Goal: Task Accomplishment & Management: Complete application form

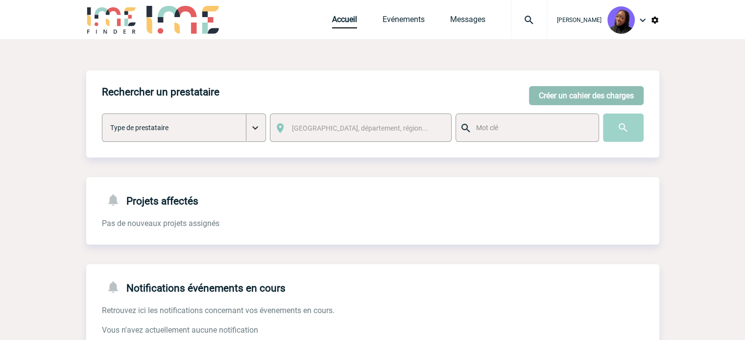
click at [561, 92] on button "Créer un cahier des charges" at bounding box center [586, 95] width 115 height 19
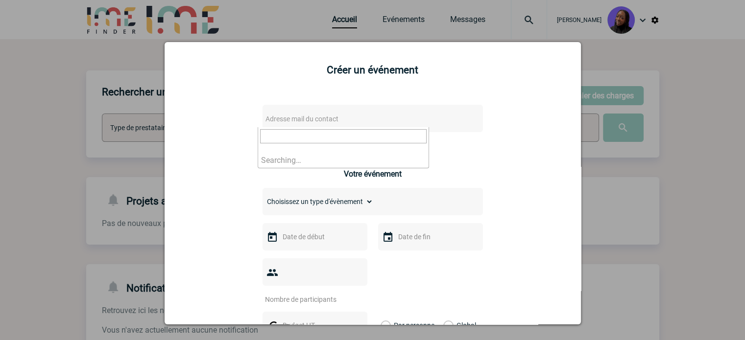
click at [309, 117] on span "Adresse mail du contact" at bounding box center [301, 119] width 73 height 8
drag, startPoint x: 307, startPoint y: 139, endPoint x: 127, endPoint y: 118, distance: 180.5
click at [127, 118] on body "[PERSON_NAME] Accueil Evénements 0" at bounding box center [372, 249] width 745 height 498
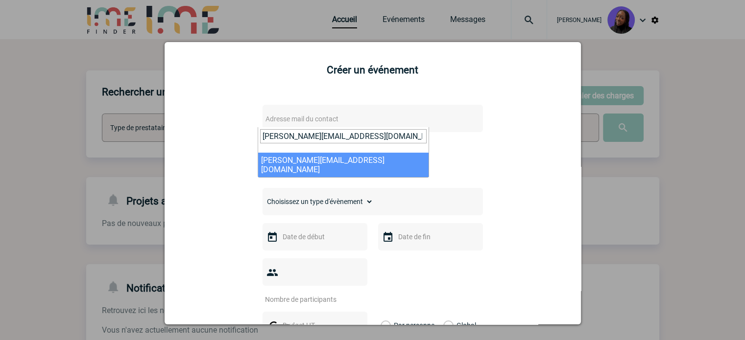
type input "[PERSON_NAME][EMAIL_ADDRESS][DOMAIN_NAME]"
select select "112969"
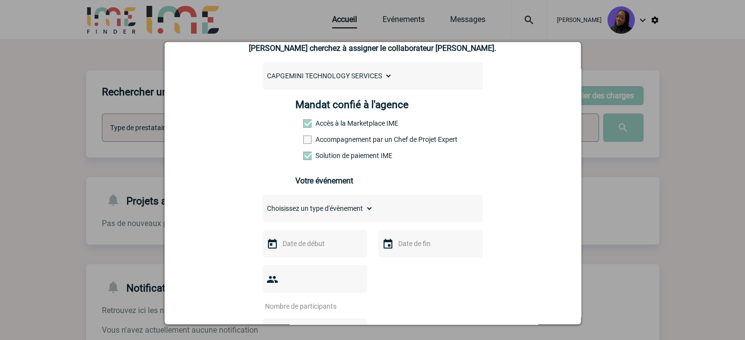
click at [327, 144] on label "Accompagnement par un Chef de Projet Expert" at bounding box center [324, 140] width 43 height 8
click at [0, 0] on input "Accompagnement par un Chef de Projet Expert" at bounding box center [0, 0] width 0 height 0
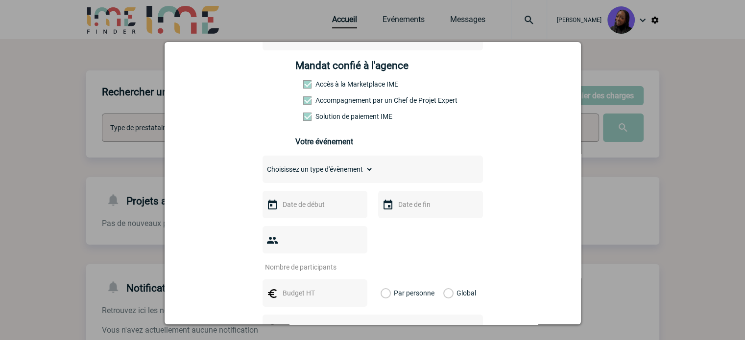
scroll to position [196, 0]
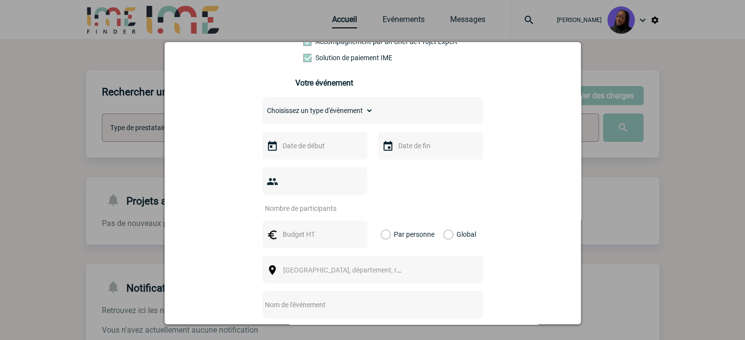
click at [306, 118] on select "Choisissez un type d'évènement Séminaire avec nuitée Séminaire sans nuitée Repa…" at bounding box center [318, 111] width 111 height 14
select select "9"
click at [263, 107] on select "Choisissez un type d'évènement Séminaire avec nuitée Séminaire sans nuitée Repa…" at bounding box center [318, 111] width 111 height 14
click at [320, 152] on input "text" at bounding box center [314, 146] width 68 height 13
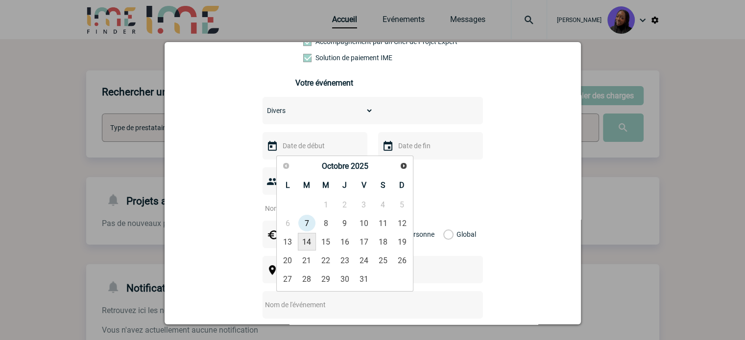
click at [310, 241] on link "14" at bounding box center [307, 242] width 18 height 18
type input "[DATE]"
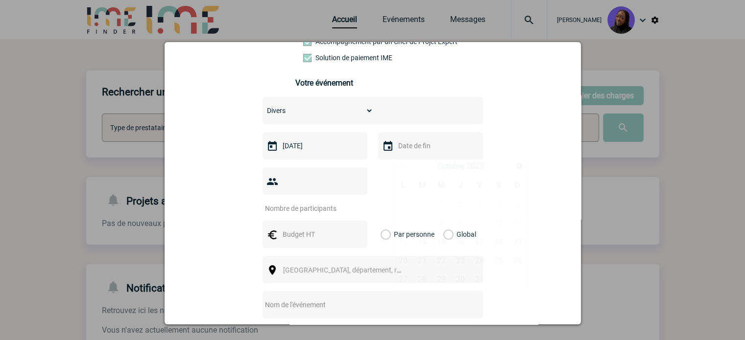
drag, startPoint x: 413, startPoint y: 147, endPoint x: 431, endPoint y: 173, distance: 31.1
click at [413, 147] on input "text" at bounding box center [430, 146] width 68 height 13
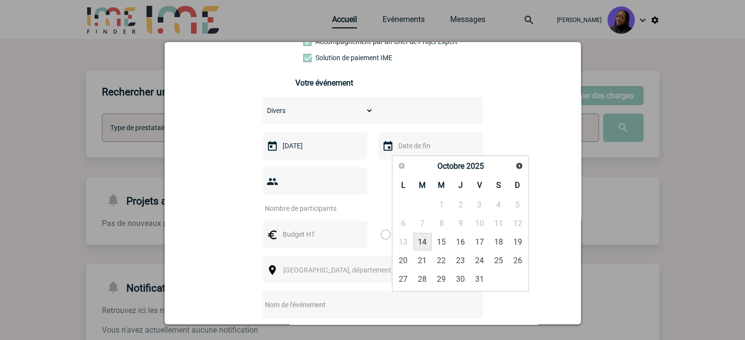
click at [423, 247] on link "14" at bounding box center [422, 242] width 18 height 18
type input "[DATE]"
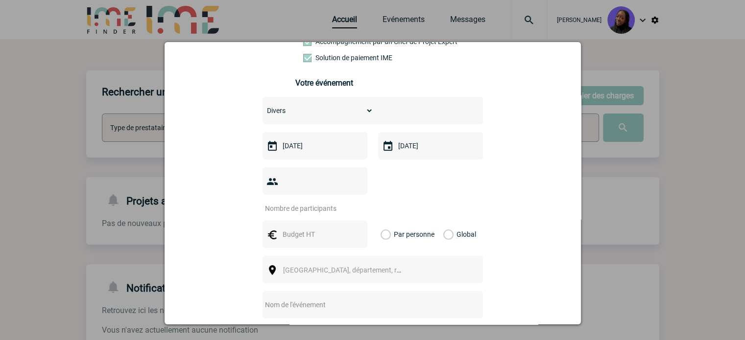
click at [286, 202] on input "number" at bounding box center [309, 208] width 92 height 13
type input "1"
click at [292, 228] on input "text" at bounding box center [314, 234] width 68 height 13
type input "250"
click at [443, 221] on label "Global" at bounding box center [446, 234] width 6 height 27
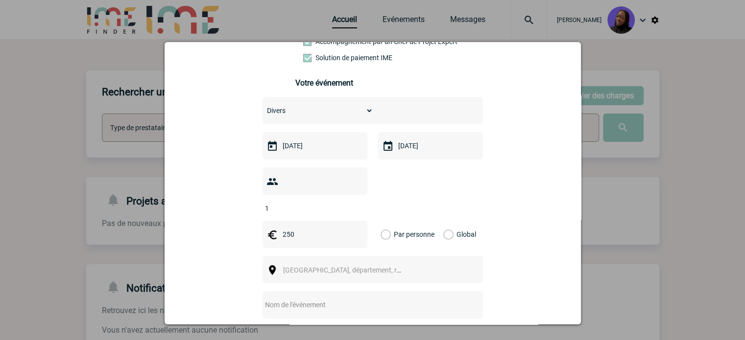
click at [0, 0] on input "Global" at bounding box center [0, 0] width 0 height 0
click at [351, 264] on span "[GEOGRAPHIC_DATA], département, région..." at bounding box center [346, 271] width 135 height 14
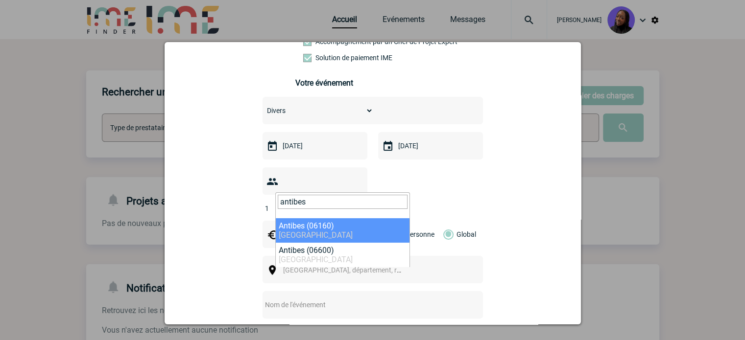
type input "antibes"
select select "7026"
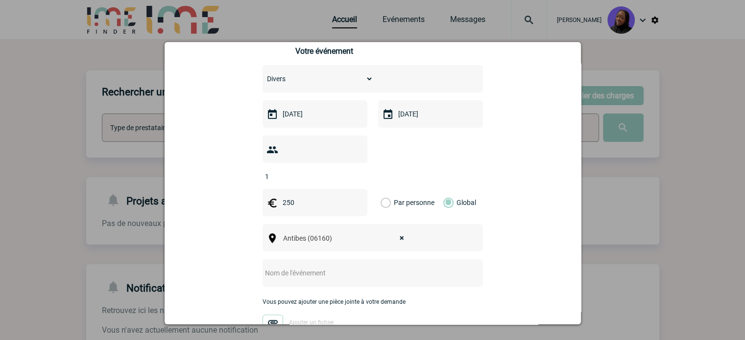
scroll to position [245, 0]
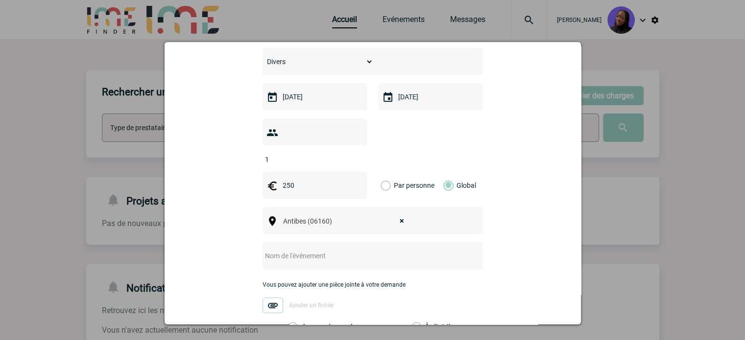
click at [308, 242] on div at bounding box center [373, 255] width 220 height 27
drag, startPoint x: 298, startPoint y: 248, endPoint x: 301, endPoint y: 244, distance: 5.2
click at [301, 244] on div at bounding box center [373, 255] width 220 height 27
click at [301, 250] on input "text" at bounding box center [360, 256] width 194 height 13
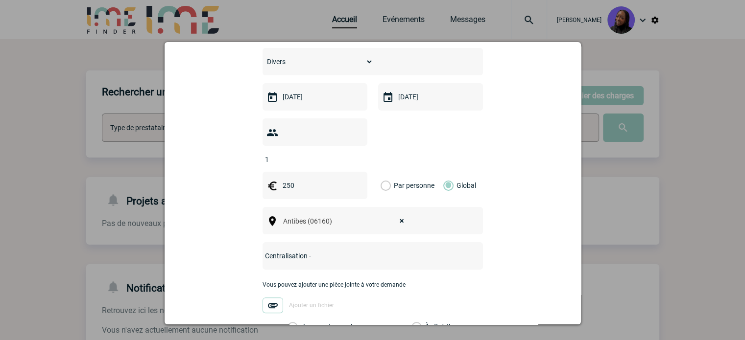
click at [355, 250] on input "Centralisation -" at bounding box center [360, 256] width 194 height 13
paste input "privatisation complète + cocktail dinatoire"
click at [308, 250] on input "Centralisation - privatisation complète + cocktail dinatoire" at bounding box center [360, 256] width 194 height 13
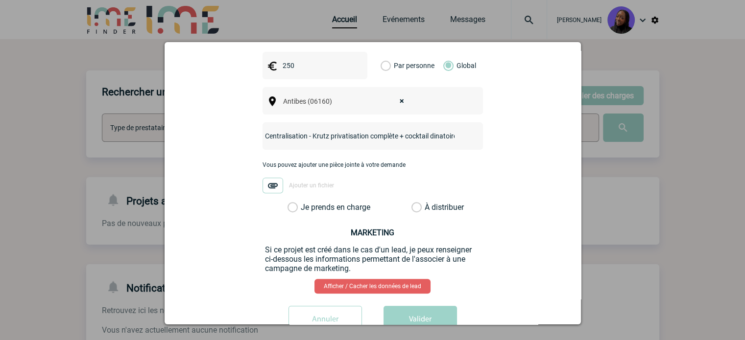
scroll to position [381, 0]
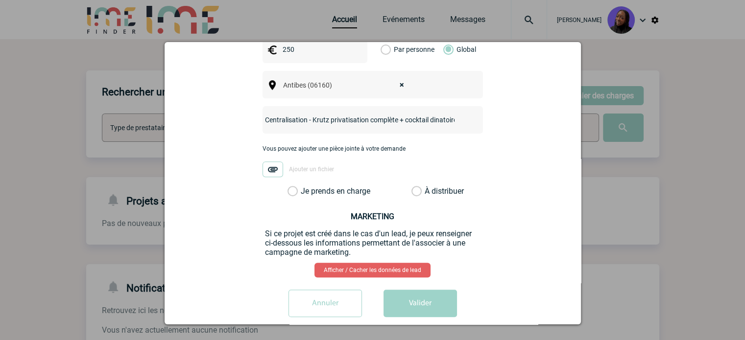
type input "Centralisation - Krutz privatisation complète + cocktail dinatoire"
click at [291, 187] on label "Je prends en charge" at bounding box center [296, 192] width 17 height 10
click at [0, 0] on input "Je prends en charge" at bounding box center [0, 0] width 0 height 0
click at [431, 290] on button "Valider" at bounding box center [420, 303] width 73 height 27
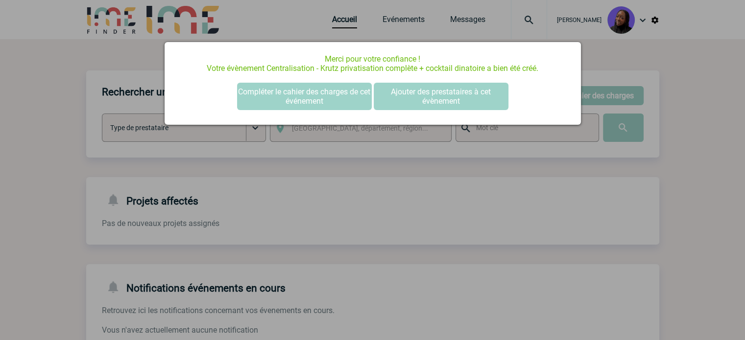
scroll to position [0, 0]
click at [288, 100] on button "Compléter le cahier des charges de cet événement" at bounding box center [304, 96] width 135 height 27
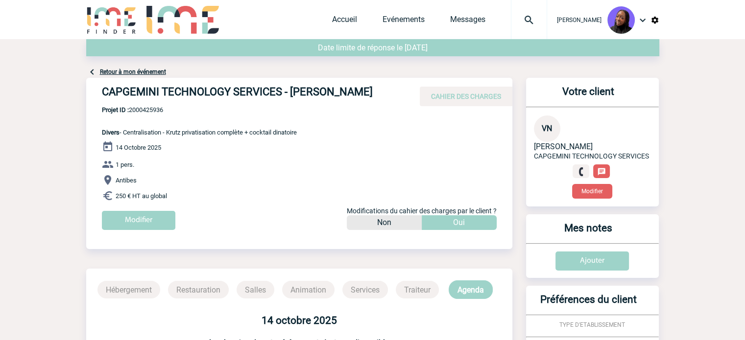
click at [160, 109] on span "Projet ID : 2000425936" at bounding box center [199, 109] width 195 height 7
copy span "2000425936"
click at [248, 90] on h4 "CAPGEMINI TECHNOLOGY SERVICES - Virginie NGUYEN" at bounding box center [249, 94] width 294 height 17
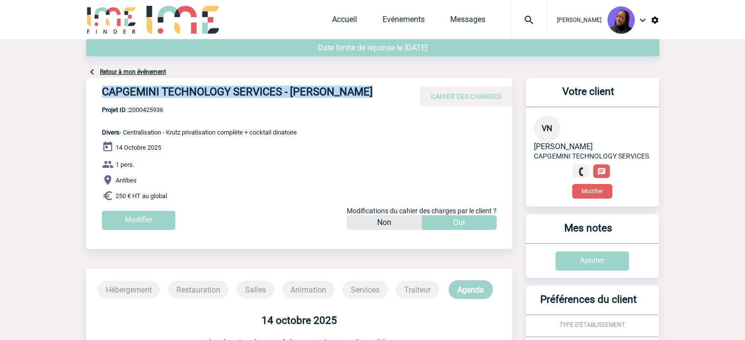
click at [248, 90] on h4 "CAPGEMINI TECHNOLOGY SERVICES - Virginie NGUYEN" at bounding box center [249, 94] width 294 height 17
copy div "CAPGEMINI TECHNOLOGY SERVICES - Virginie NGUYEN"
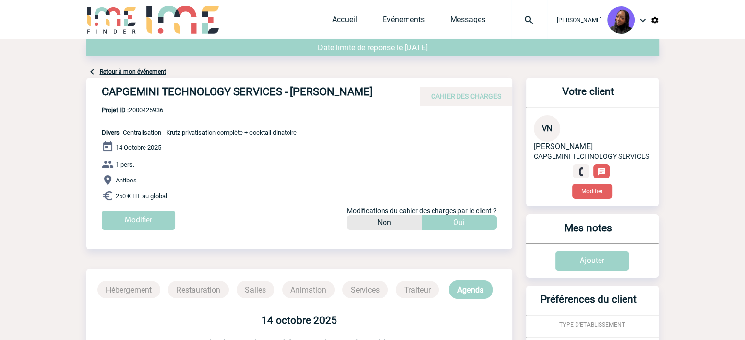
click at [134, 109] on span "Projet ID : 2000425936" at bounding box center [199, 109] width 195 height 7
copy span "2000425936"
drag, startPoint x: 184, startPoint y: 196, endPoint x: 96, endPoint y: 134, distance: 107.9
click at [96, 134] on div "CAPGEMINI TECHNOLOGY SERVICES - Virginie NGUYEN CAHIER DES CHARGES CAPGEMINI TE…" at bounding box center [299, 158] width 426 height 160
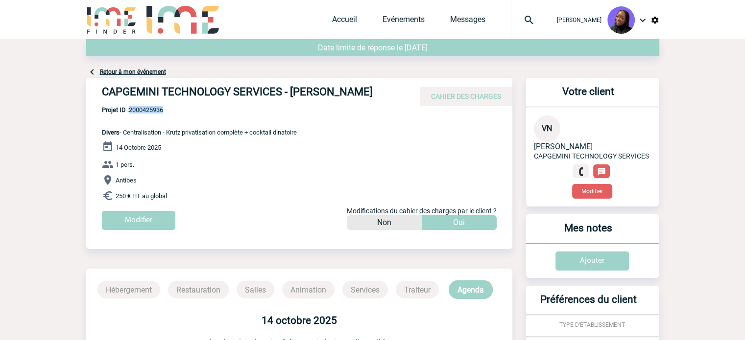
copy div "Divers - Centralisation - Krutz privatisation complète + cocktail dinatoire 14 …"
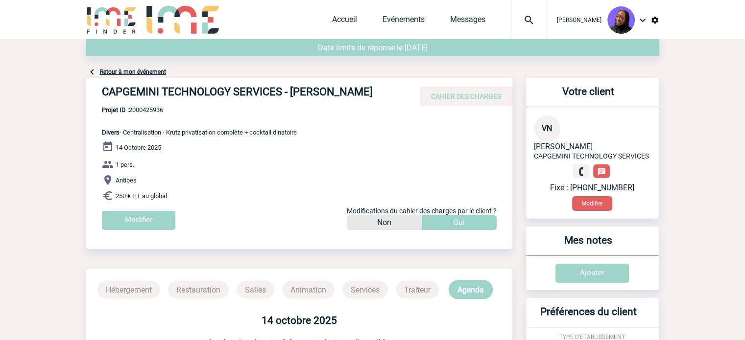
click at [287, 109] on span "Projet ID : 2000425936" at bounding box center [199, 109] width 195 height 7
drag, startPoint x: 281, startPoint y: 91, endPoint x: 101, endPoint y: 92, distance: 179.3
click at [102, 92] on h4 "CAPGEMINI TECHNOLOGY SERVICES - Virginie NGUYEN" at bounding box center [249, 94] width 294 height 17
copy h4 "CAPGEMINI TECHNOLOGY SERVICES"
click at [141, 108] on span "Projet ID : 2000425936" at bounding box center [199, 109] width 195 height 7
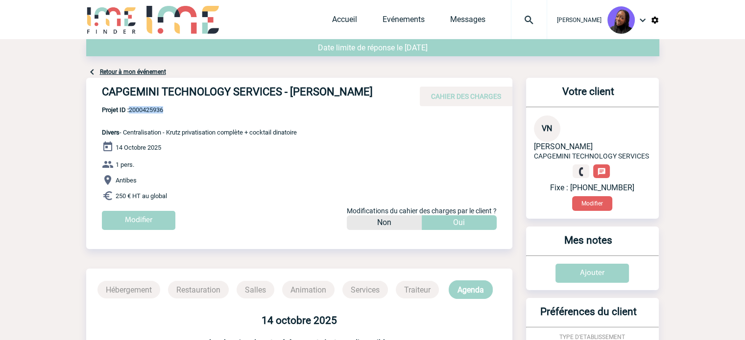
click at [141, 108] on span "Projet ID : 2000425936" at bounding box center [199, 109] width 195 height 7
copy span "2000425936"
click at [136, 109] on span "Projet ID : 2000425936" at bounding box center [199, 109] width 195 height 7
